Goal: Navigation & Orientation: Find specific page/section

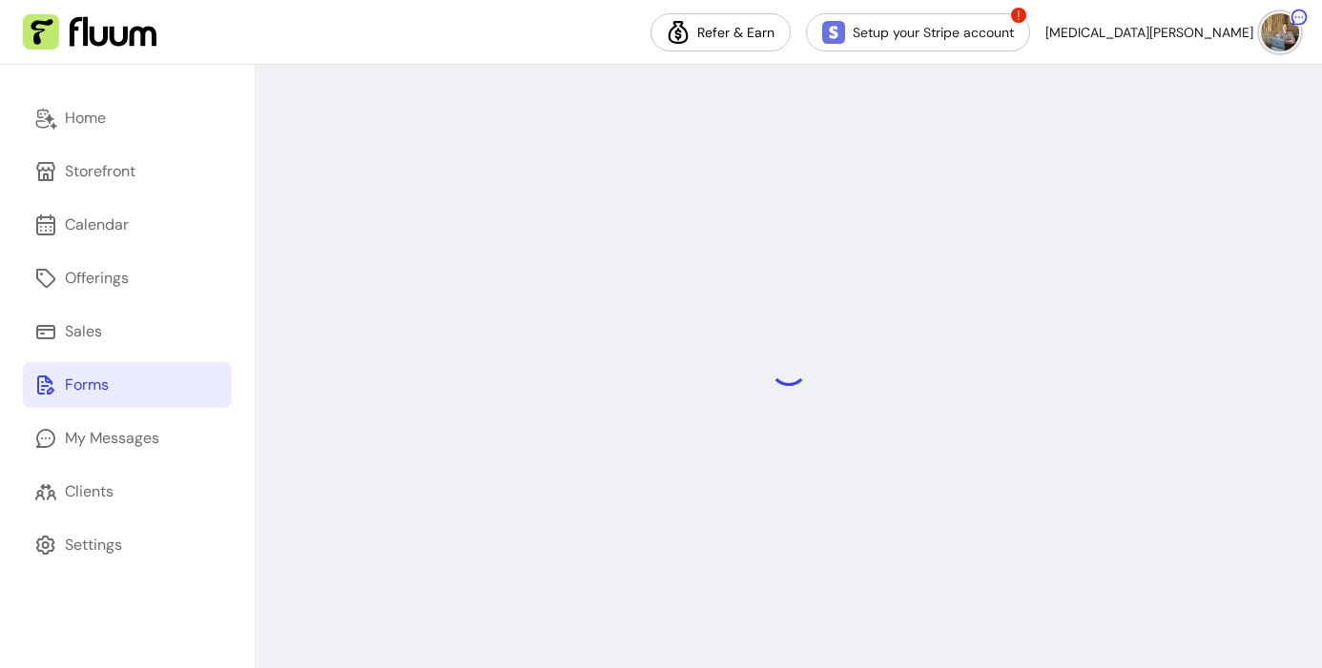
select select "*"
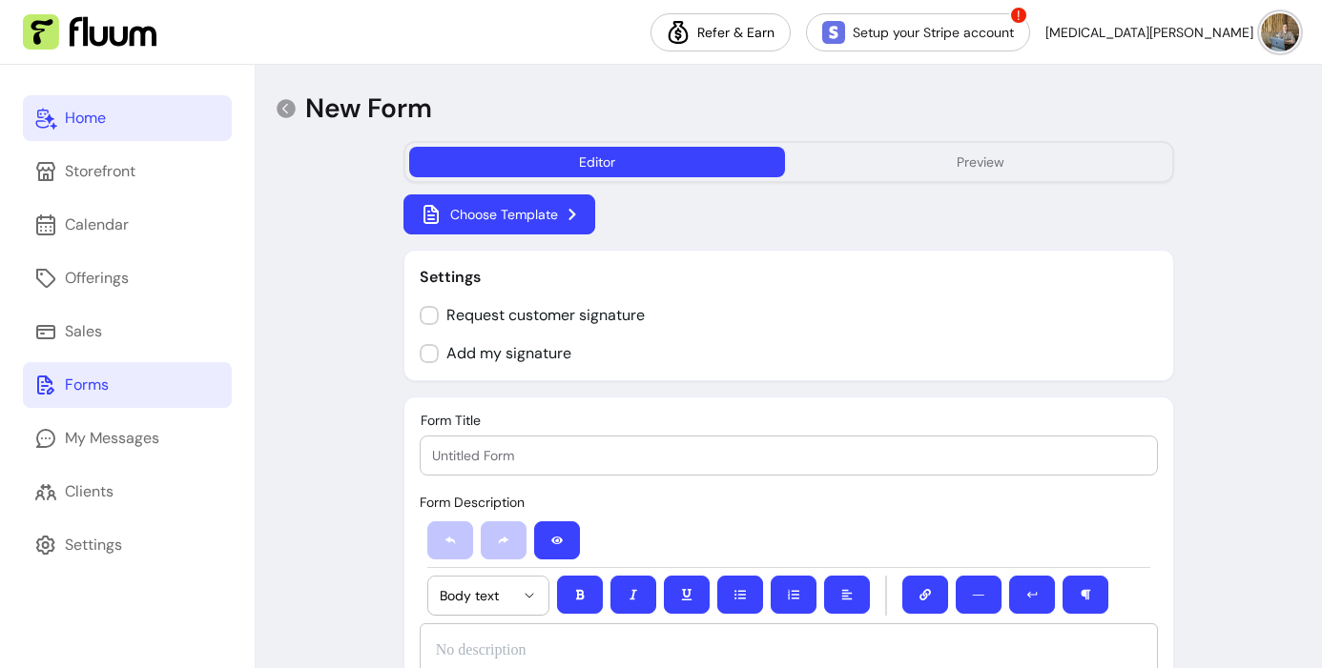
click at [93, 118] on div "Home" at bounding box center [85, 118] width 41 height 23
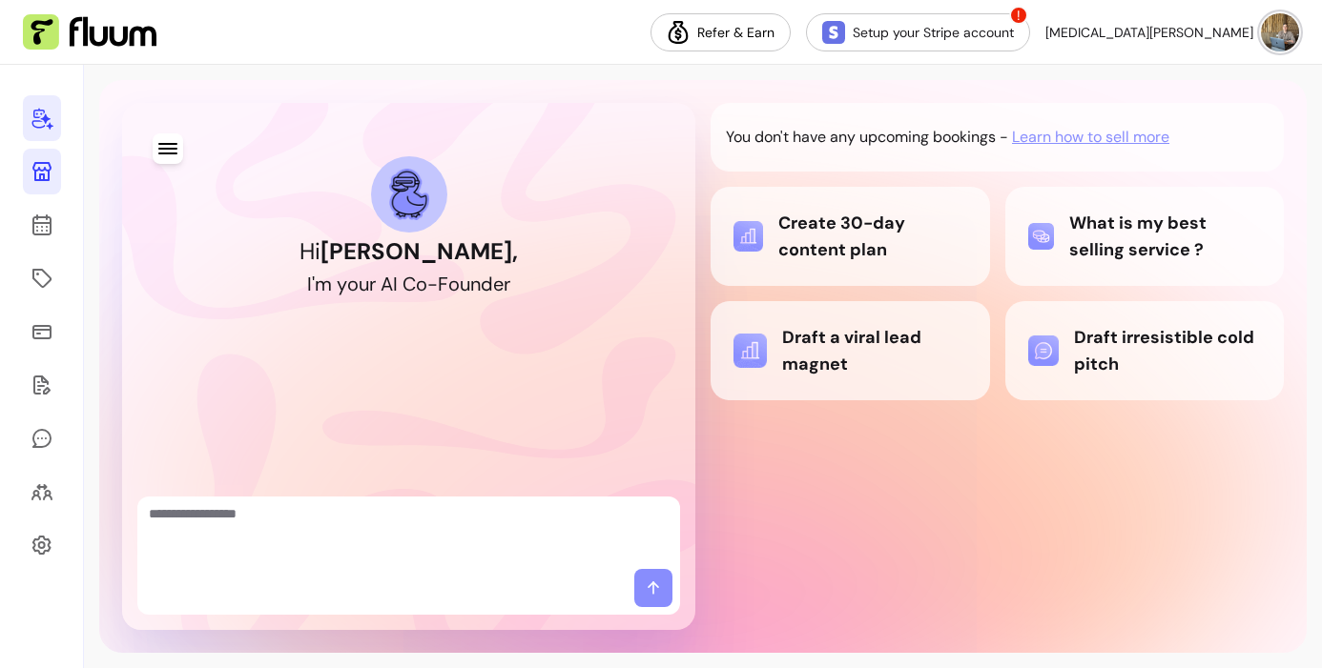
click at [27, 172] on link at bounding box center [42, 172] width 38 height 46
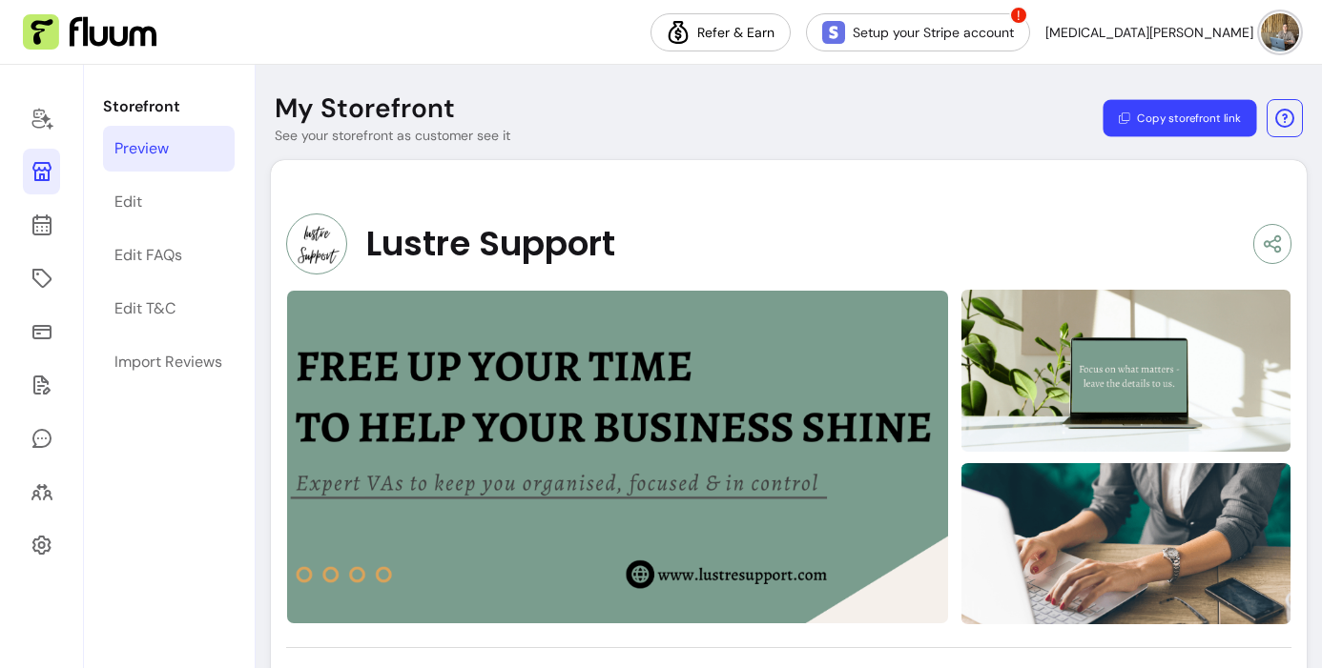
click at [1131, 119] on button "Copy storefront link" at bounding box center [1179, 118] width 154 height 37
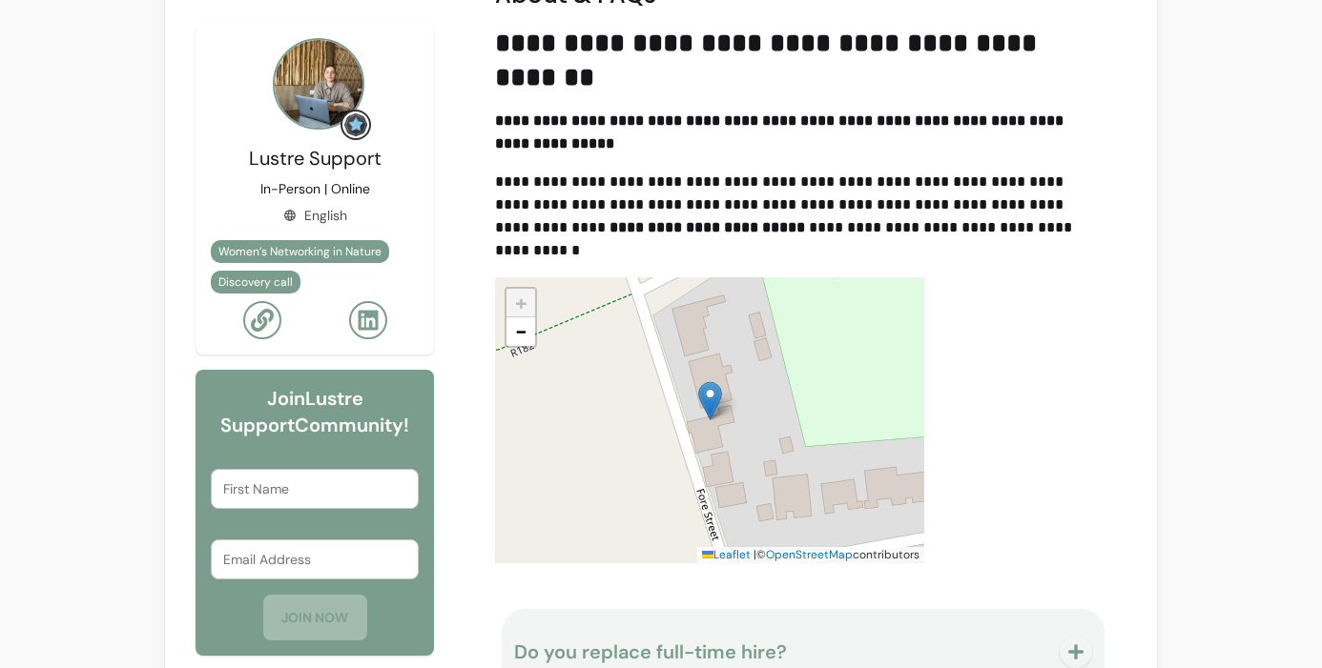
scroll to position [1147, 0]
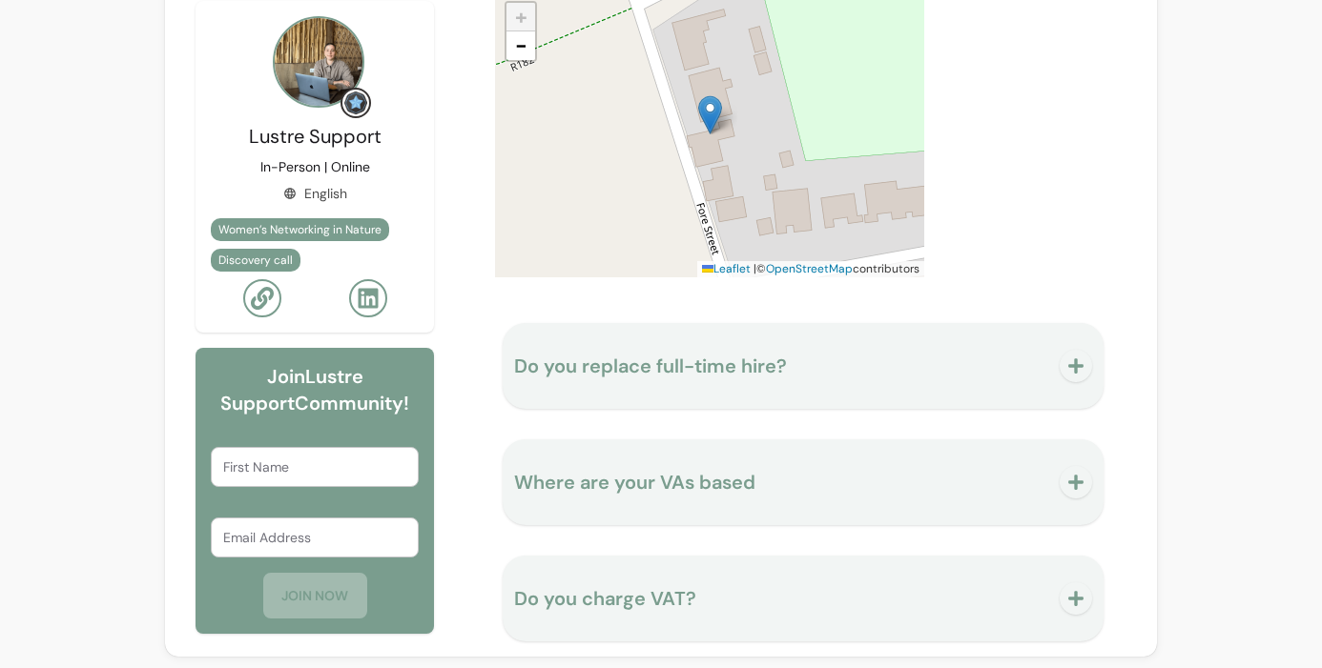
click at [825, 141] on div "+ − Leaflet | © OpenStreetMap contributors" at bounding box center [709, 134] width 429 height 286
